Goal: Transaction & Acquisition: Purchase product/service

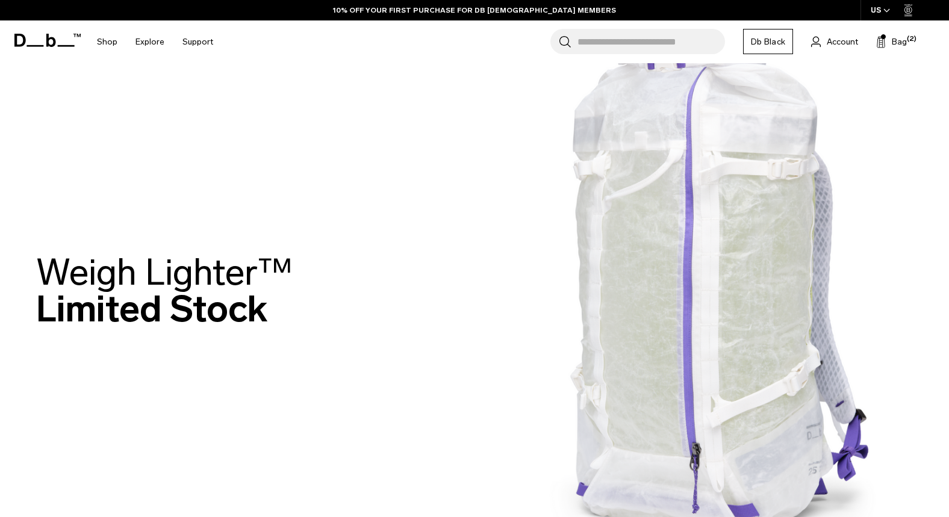
click at [392, 160] on img at bounding box center [474, 294] width 949 height 588
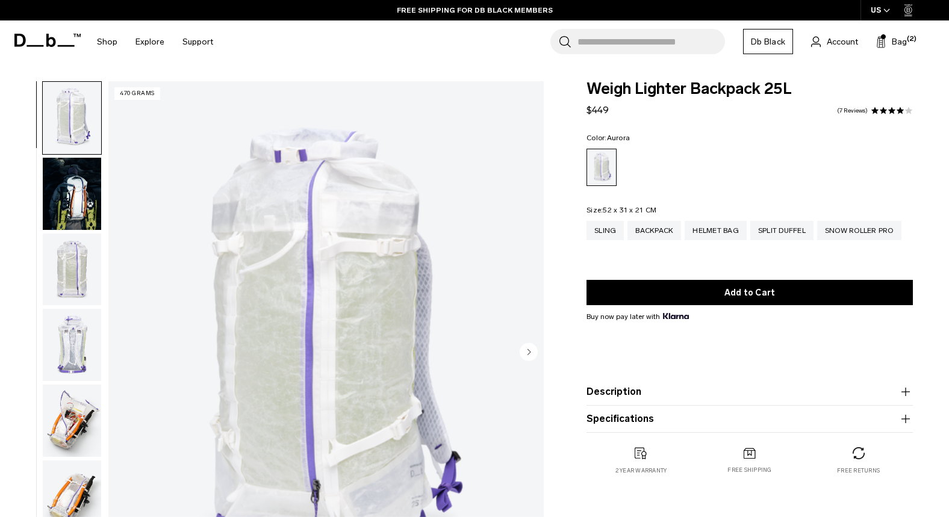
click at [81, 198] on img "button" at bounding box center [72, 194] width 58 height 72
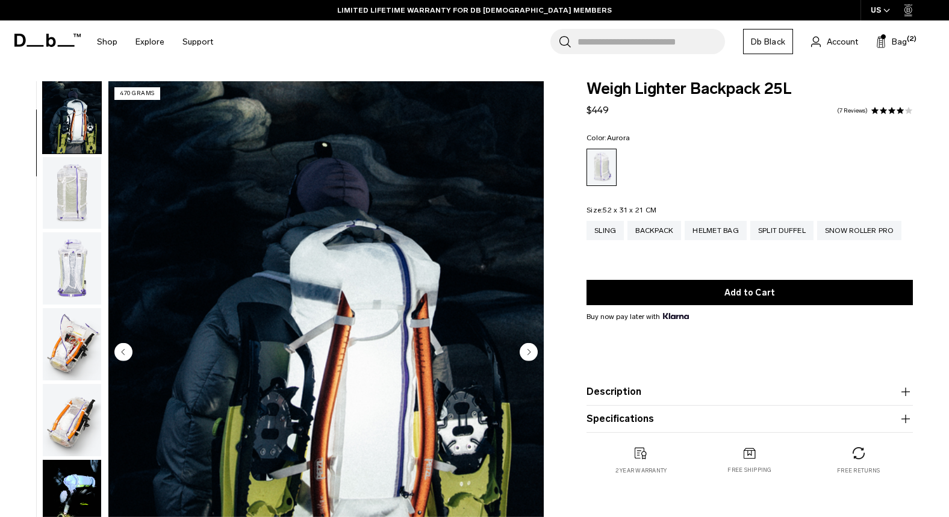
click at [55, 40] on icon at bounding box center [51, 40] width 10 height 13
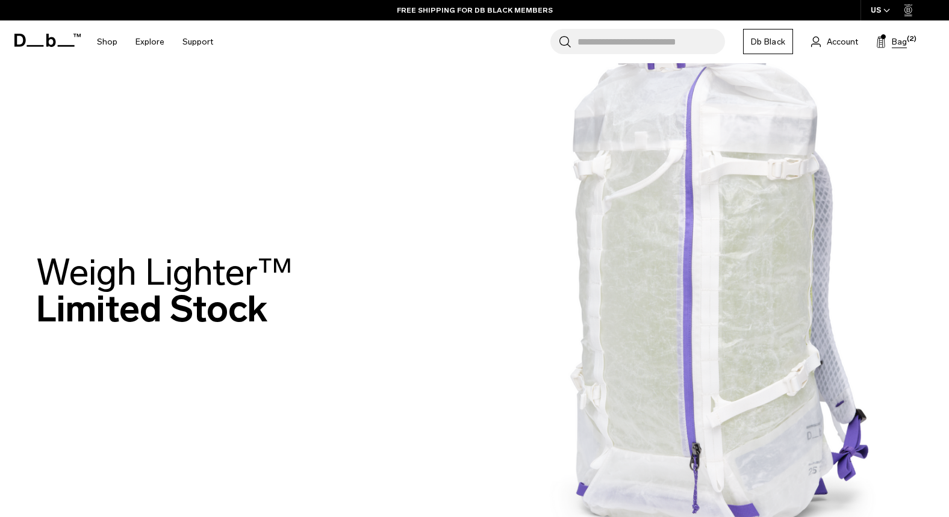
click at [902, 42] on span "Bag" at bounding box center [899, 42] width 15 height 13
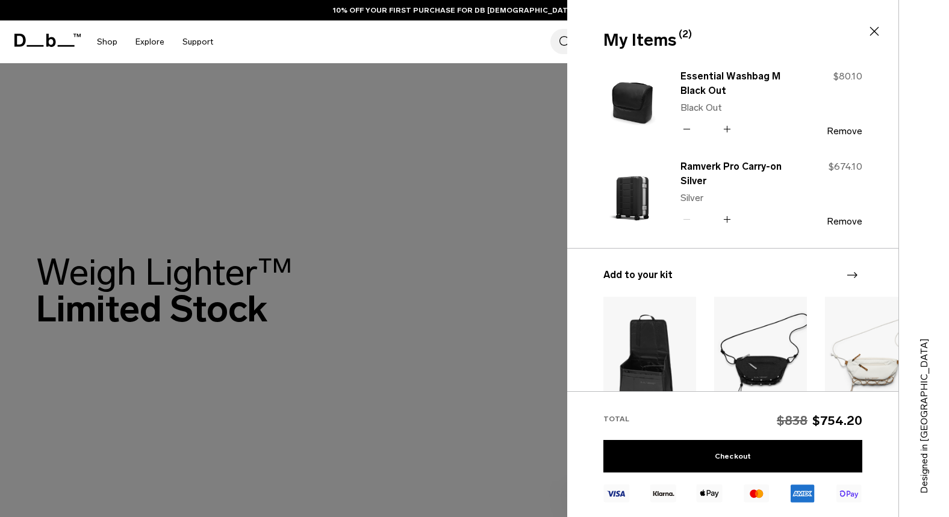
click at [878, 28] on icon at bounding box center [874, 31] width 14 height 14
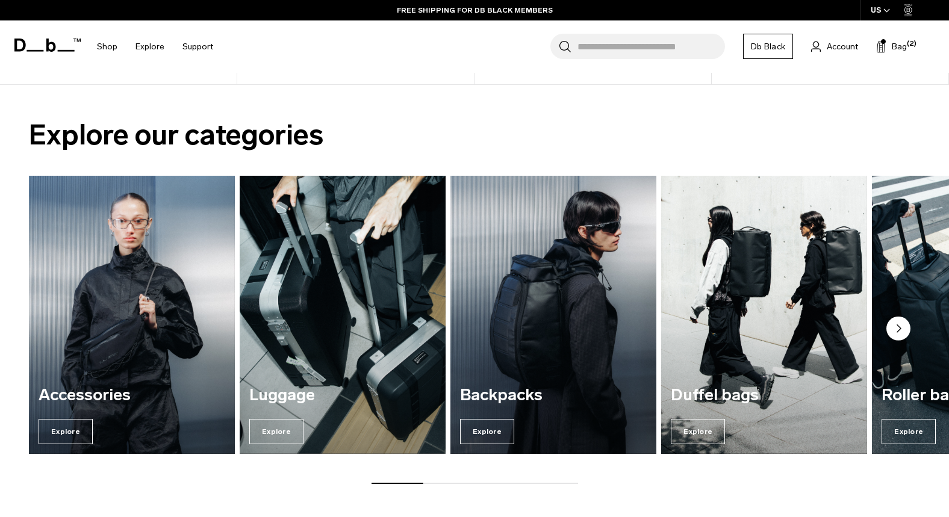
scroll to position [872, 0]
